Goal: Information Seeking & Learning: Learn about a topic

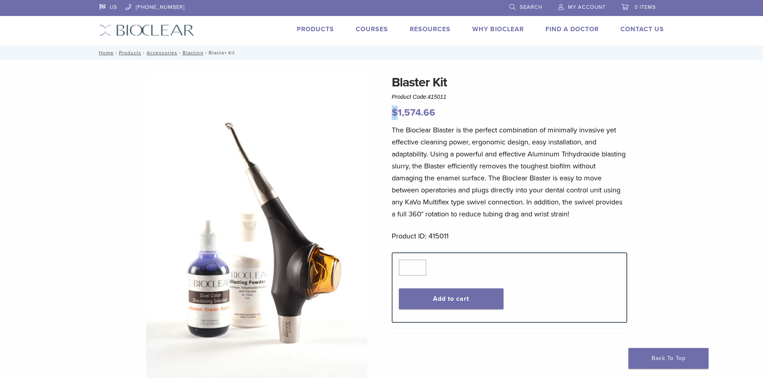
drag, startPoint x: 400, startPoint y: 113, endPoint x: 478, endPoint y: 100, distance: 79.1
click at [455, 100] on div "Blaster Kit Product Code: 415011 $ 1,574.66" at bounding box center [509, 96] width 235 height 47
click at [688, 160] on div "Blaster Kit Product Code: 415011 $ 1,574.66 Blaster Kit Product Code: 415011 $ …" at bounding box center [381, 342] width 763 height 565
click at [695, 204] on div "Blaster Kit Product Code: 415011 $ 1,574.66 Blaster Kit Product Code: 415011 $ …" at bounding box center [381, 342] width 763 height 565
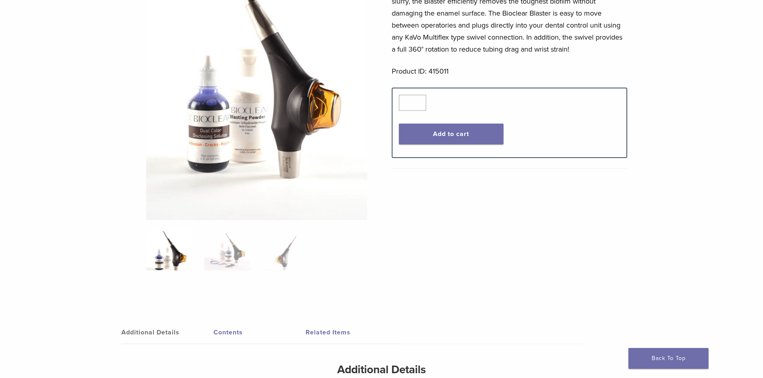
scroll to position [280, 0]
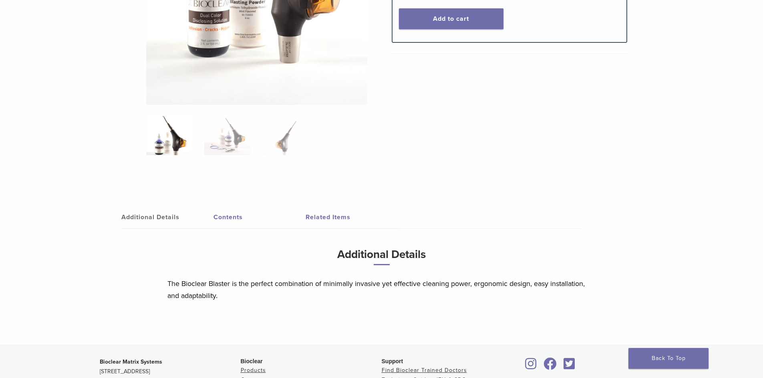
click at [230, 158] on ol at bounding box center [256, 140] width 233 height 50
click at [237, 149] on img at bounding box center [227, 135] width 46 height 40
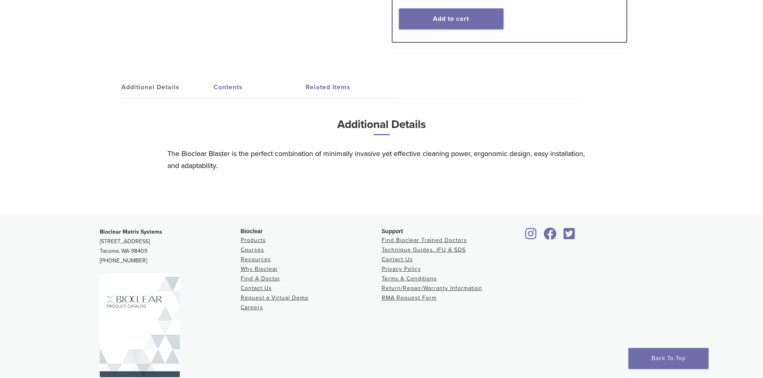
scroll to position [0, 0]
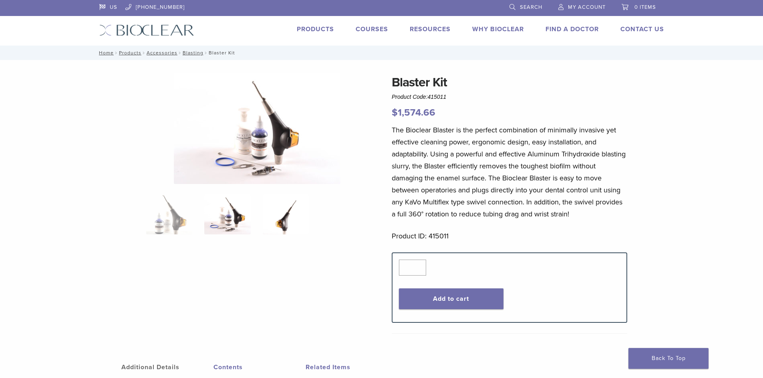
click at [274, 226] on img at bounding box center [286, 215] width 46 height 40
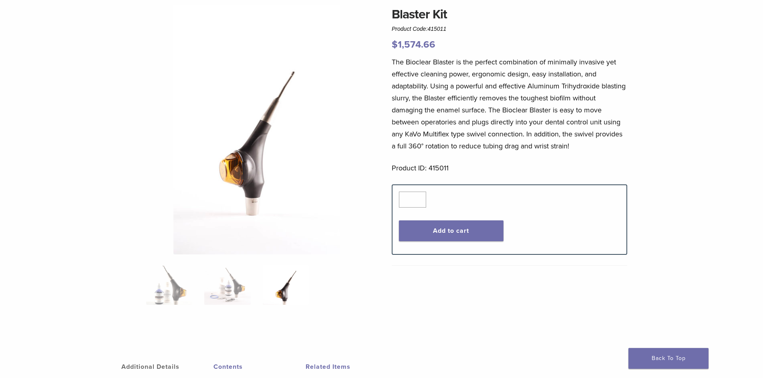
scroll to position [80, 0]
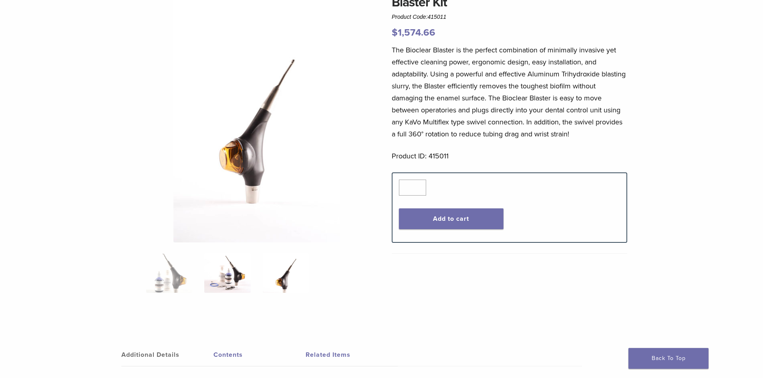
click at [249, 264] on img at bounding box center [227, 273] width 46 height 40
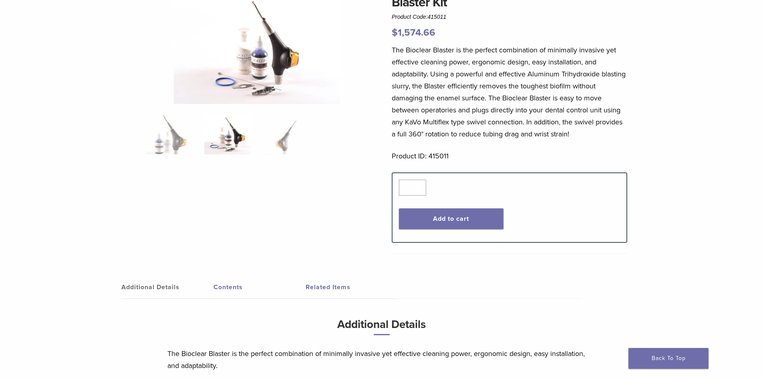
click at [255, 81] on img at bounding box center [257, 48] width 167 height 111
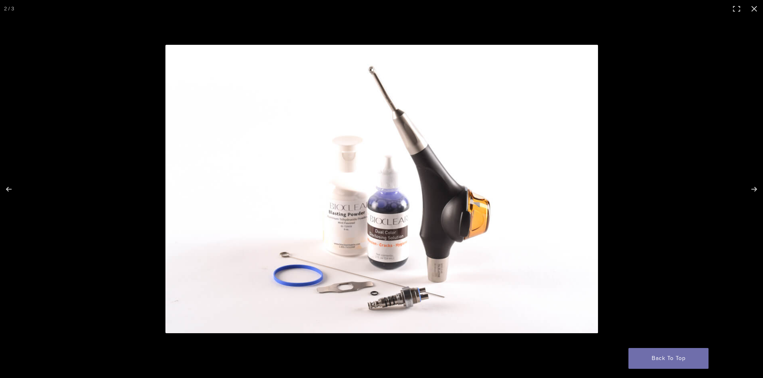
click at [596, 214] on img at bounding box center [381, 189] width 432 height 289
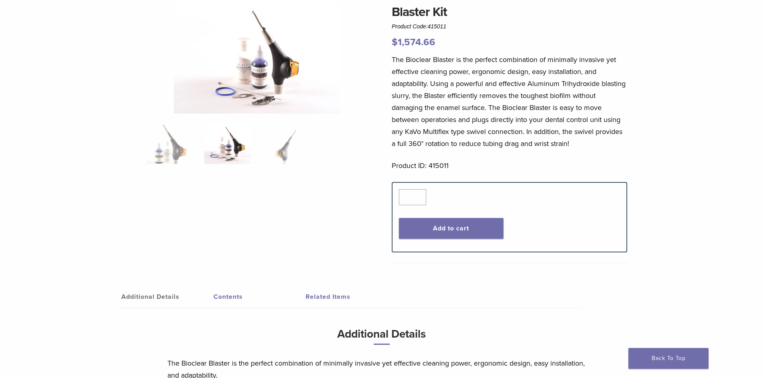
scroll to position [0, 0]
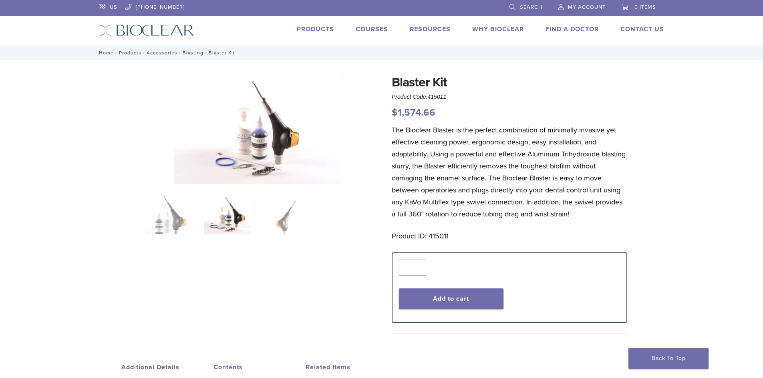
click at [311, 24] on li "Products" at bounding box center [315, 29] width 37 height 10
click at [319, 32] on link "Products" at bounding box center [315, 29] width 37 height 8
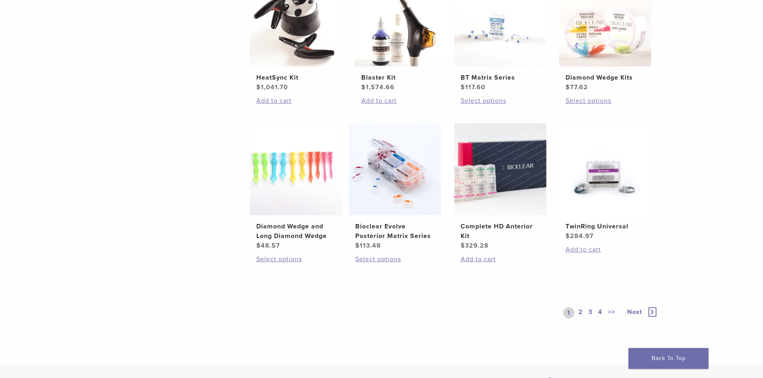
scroll to position [520, 0]
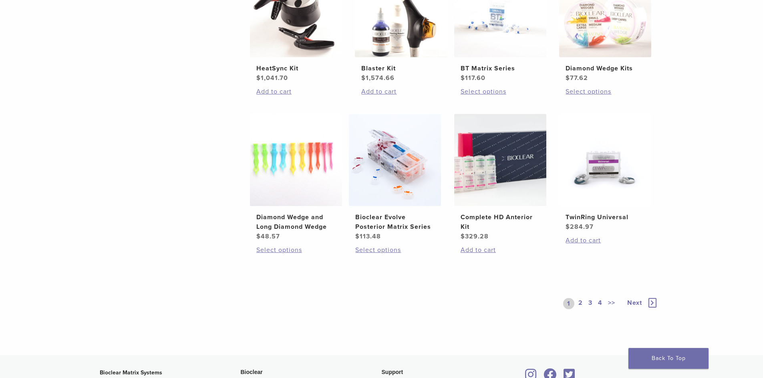
click at [580, 302] on link "2" at bounding box center [580, 303] width 8 height 11
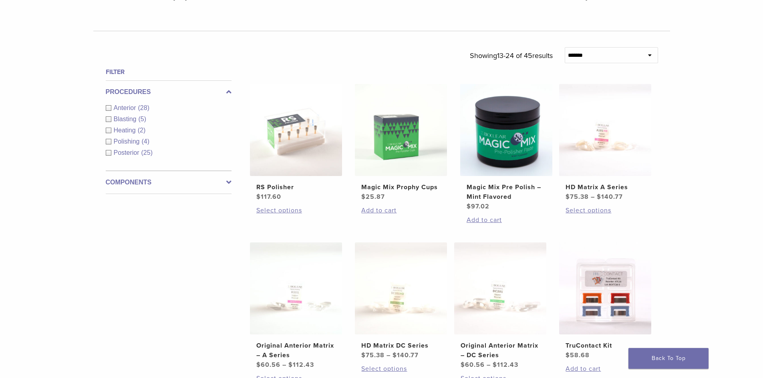
scroll to position [200, 0]
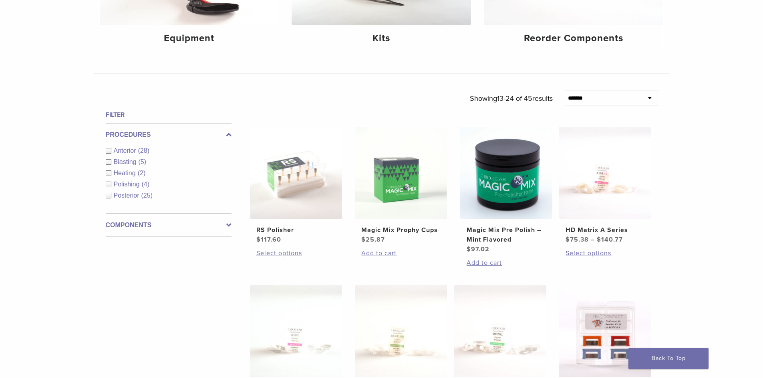
click at [111, 185] on div "Polishing (4)" at bounding box center [169, 185] width 126 height 10
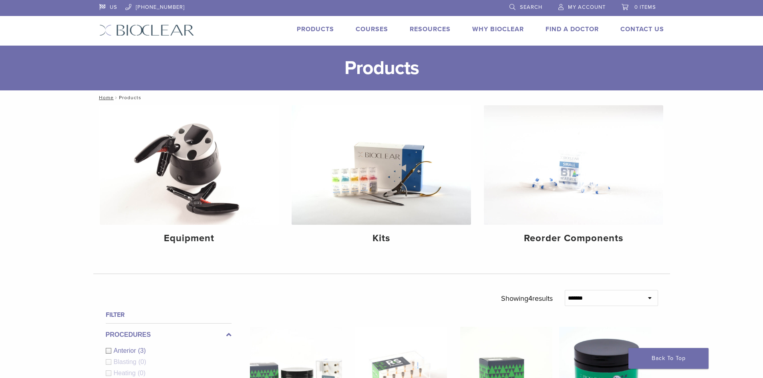
click at [373, 28] on link "Courses" at bounding box center [371, 29] width 32 height 8
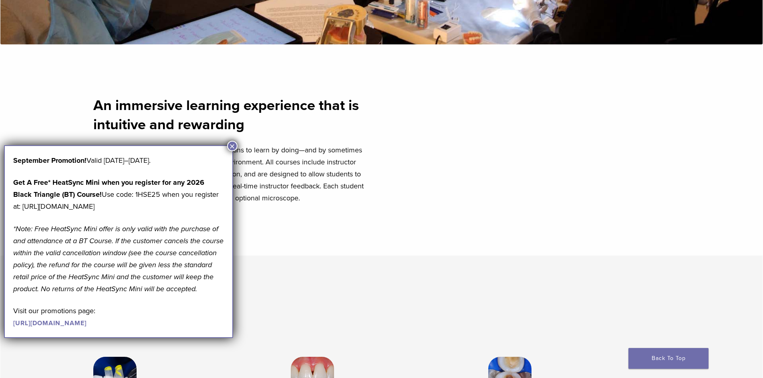
scroll to position [320, 0]
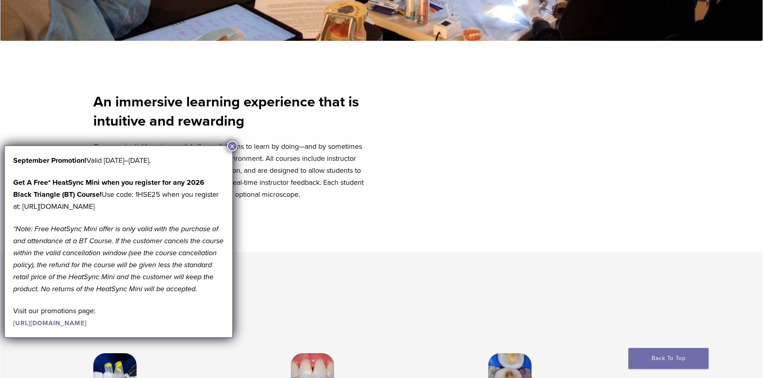
click at [231, 147] on button "×" at bounding box center [232, 146] width 10 height 10
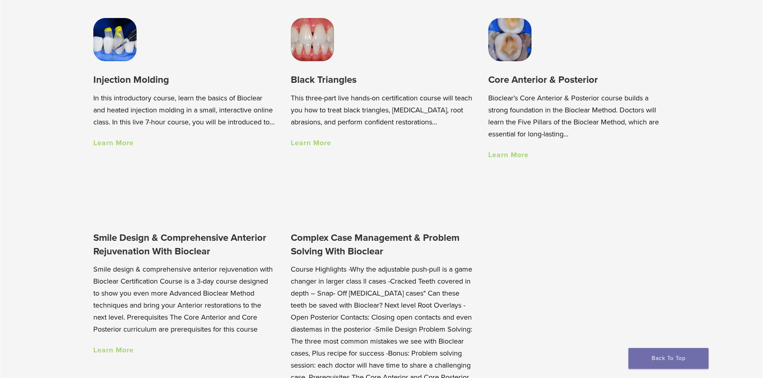
scroll to position [721, 0]
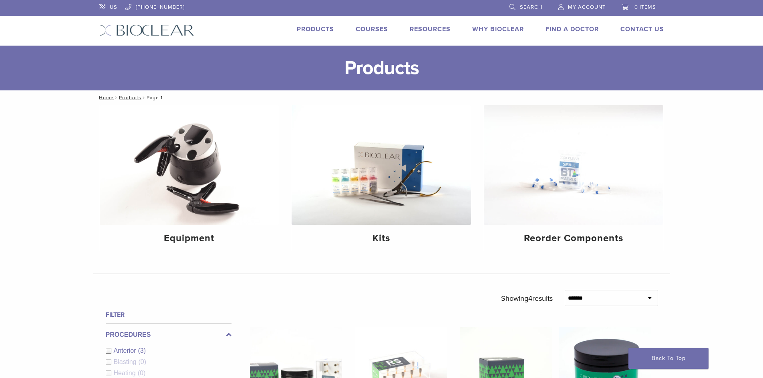
scroll to position [200, 0]
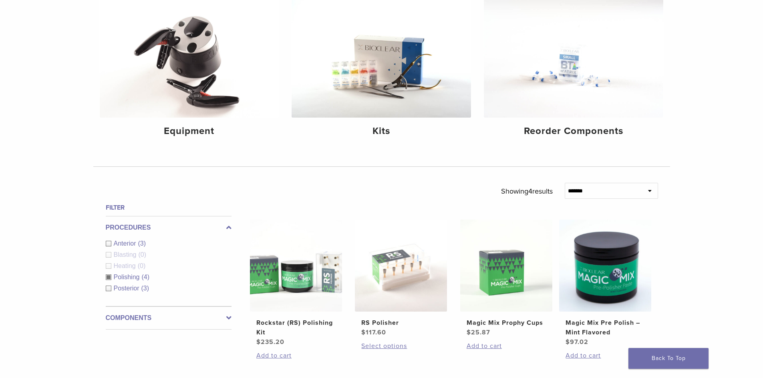
scroll to position [320, 0]
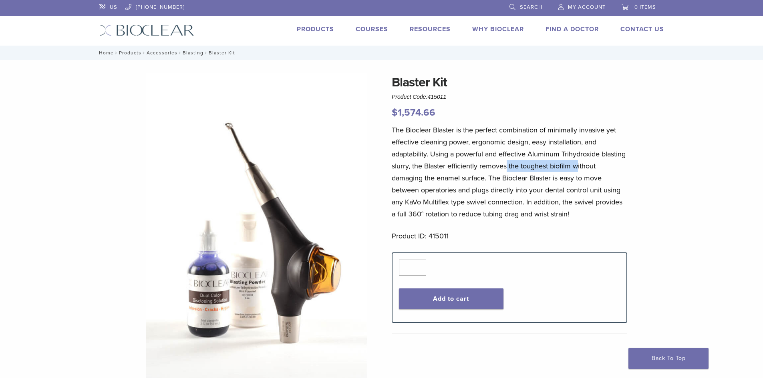
drag, startPoint x: 534, startPoint y: 167, endPoint x: 604, endPoint y: 162, distance: 69.9
click at [604, 162] on p "The Bioclear Blaster is the perfect combination of minimally invasive yet effec…" at bounding box center [509, 172] width 235 height 96
drag, startPoint x: 522, startPoint y: 159, endPoint x: 612, endPoint y: 154, distance: 90.6
click at [612, 154] on p "The Bioclear Blaster is the perfect combination of minimally invasive yet effec…" at bounding box center [509, 172] width 235 height 96
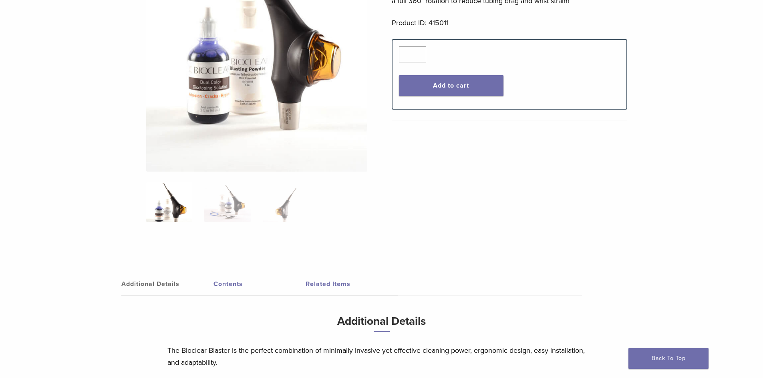
scroll to position [240, 0]
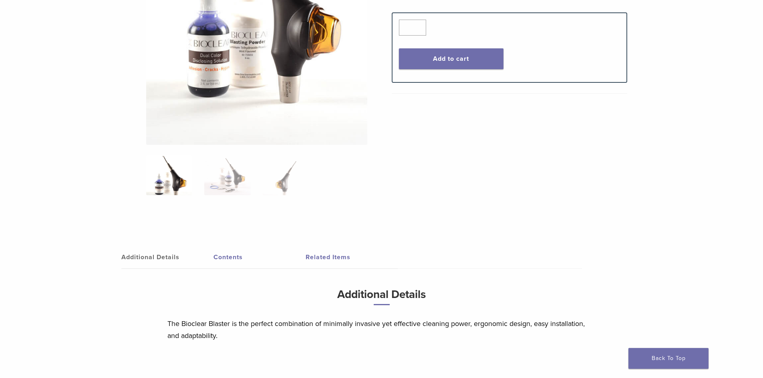
click at [227, 251] on link "Contents" at bounding box center [259, 257] width 92 height 22
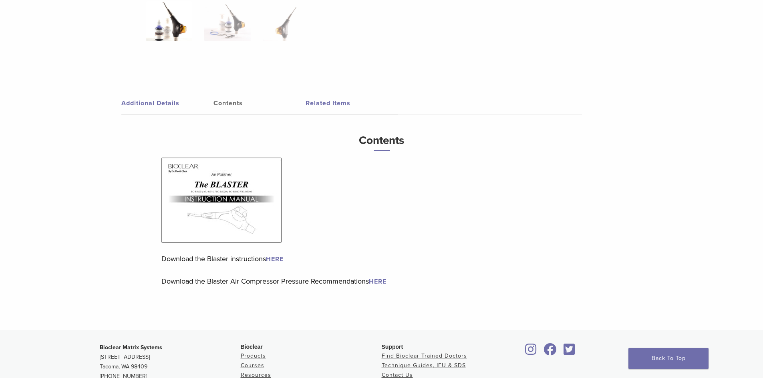
scroll to position [440, 0]
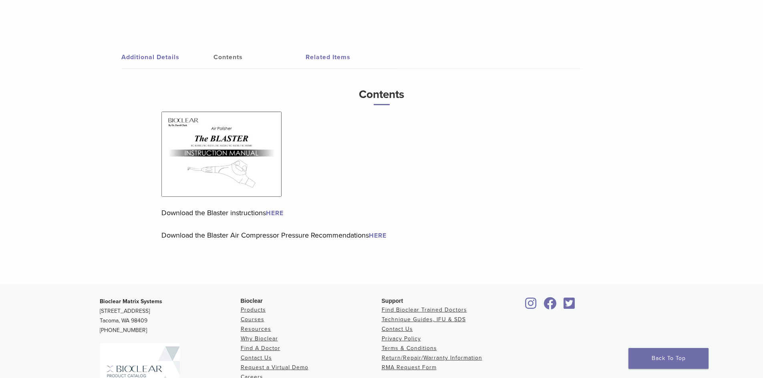
click at [277, 213] on link "HERE" at bounding box center [275, 213] width 18 height 8
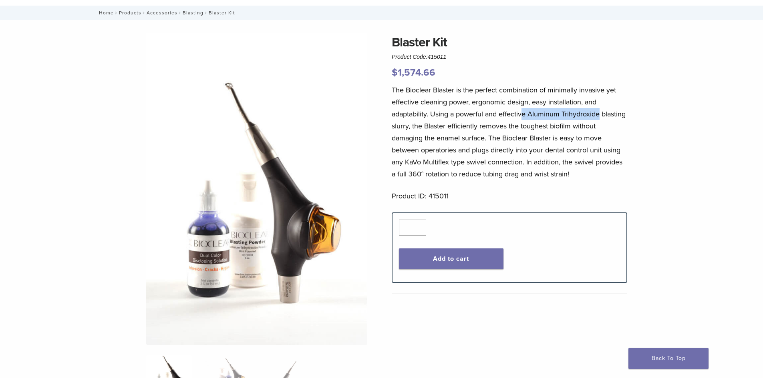
scroll to position [0, 0]
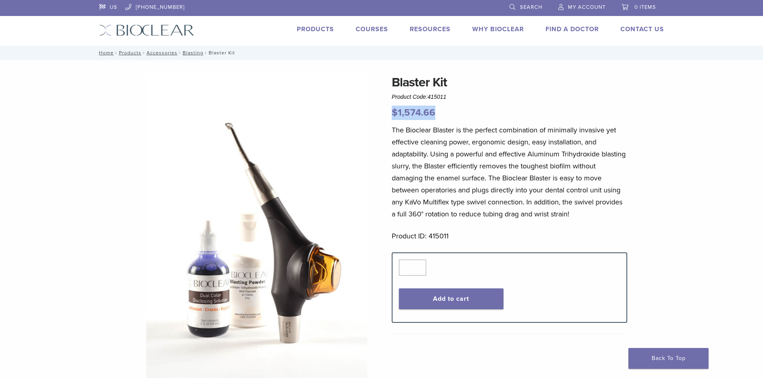
drag, startPoint x: 385, startPoint y: 110, endPoint x: 449, endPoint y: 99, distance: 64.7
click at [550, 57] on nav "Home / Products / Accessories / Blasting / Blaster Kit" at bounding box center [381, 53] width 576 height 14
drag, startPoint x: 389, startPoint y: 85, endPoint x: 454, endPoint y: 76, distance: 65.5
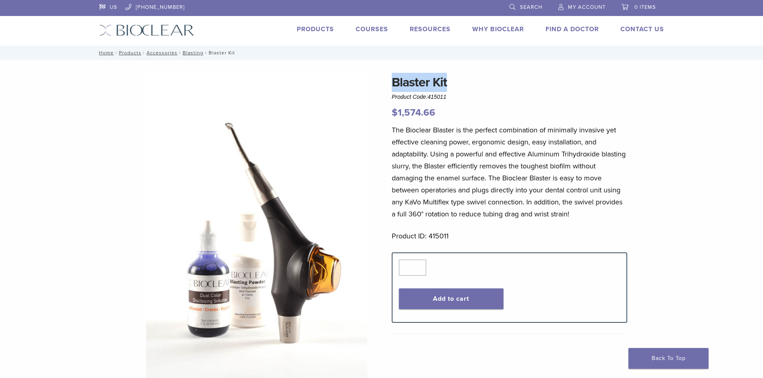
drag, startPoint x: 528, startPoint y: 153, endPoint x: 435, endPoint y: 167, distance: 94.3
click at [435, 167] on p "The Bioclear Blaster is the perfect combination of minimally invasive yet effec…" at bounding box center [509, 172] width 235 height 96
drag, startPoint x: 394, startPoint y: 83, endPoint x: 461, endPoint y: 80, distance: 67.3
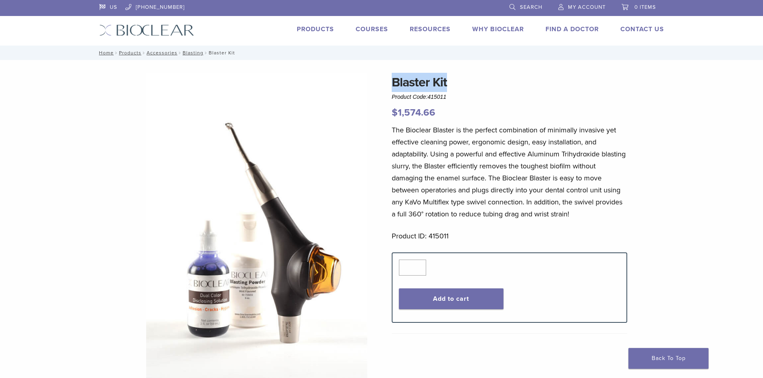
click at [248, 289] on img at bounding box center [256, 229] width 221 height 312
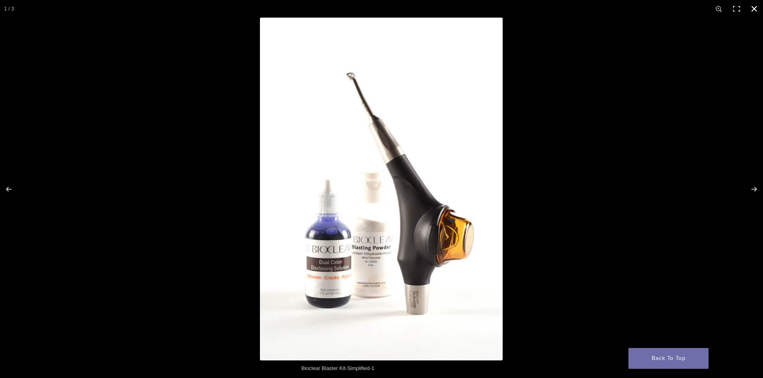
click at [565, 154] on div at bounding box center [641, 207] width 763 height 378
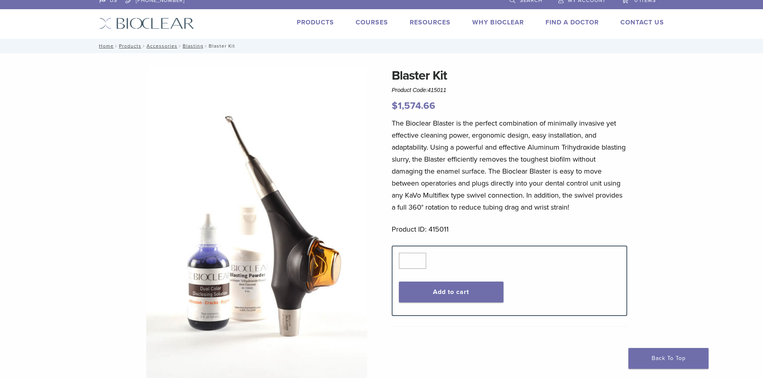
click at [315, 24] on link "Products" at bounding box center [315, 22] width 37 height 8
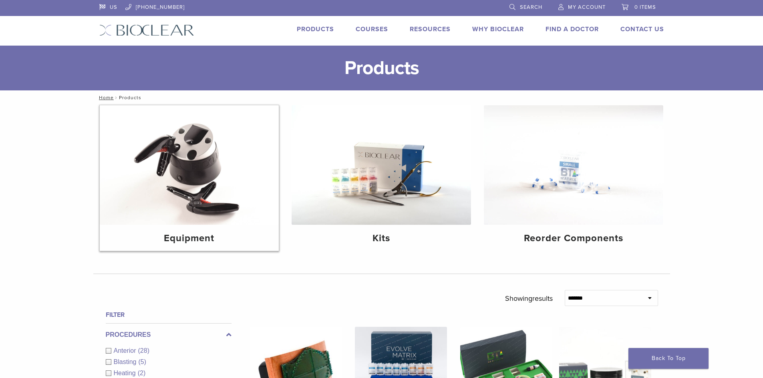
click at [214, 220] on img at bounding box center [189, 165] width 179 height 120
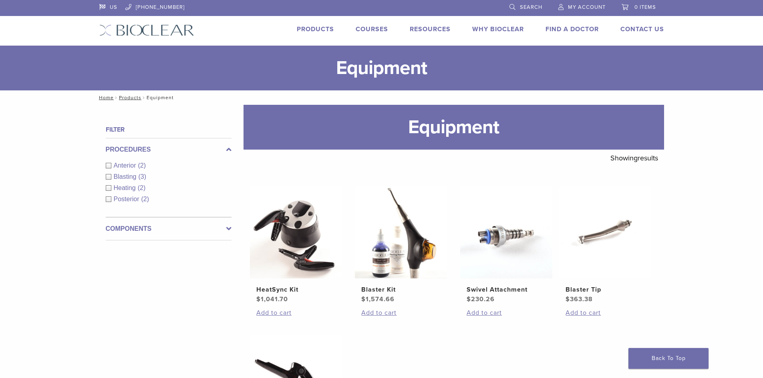
click at [310, 29] on link "Products" at bounding box center [315, 29] width 37 height 8
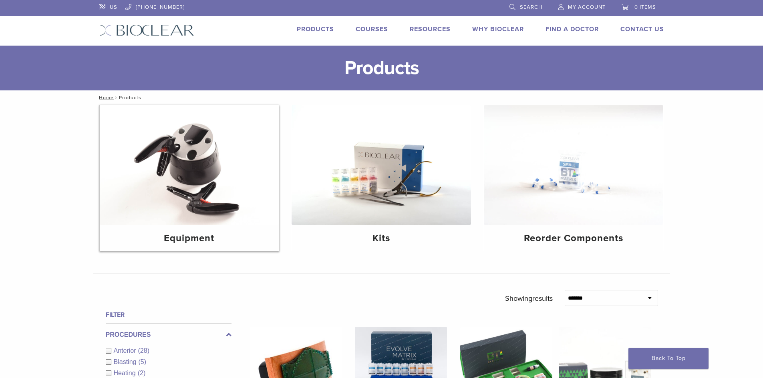
click at [207, 208] on img at bounding box center [189, 165] width 179 height 120
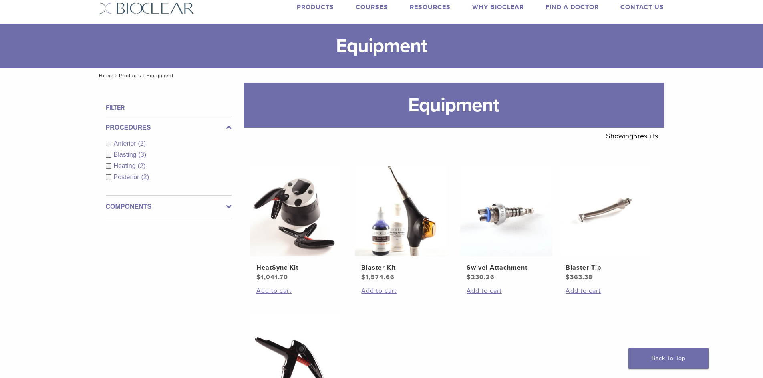
scroll to position [40, 0]
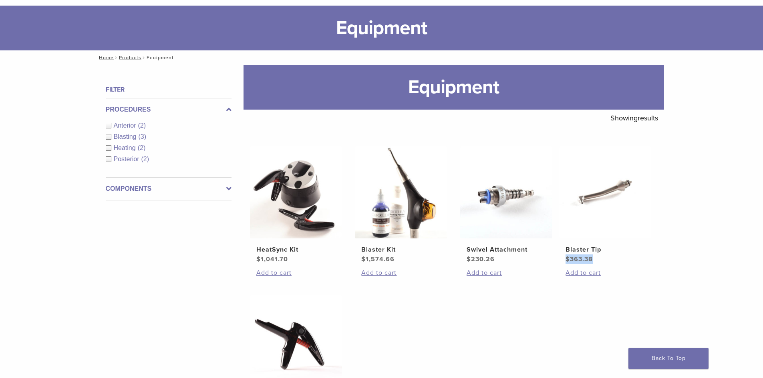
drag, startPoint x: 730, startPoint y: 250, endPoint x: 696, endPoint y: 265, distance: 37.5
click at [717, 259] on div "**********" at bounding box center [381, 295] width 763 height 461
